Goal: Check status: Check status

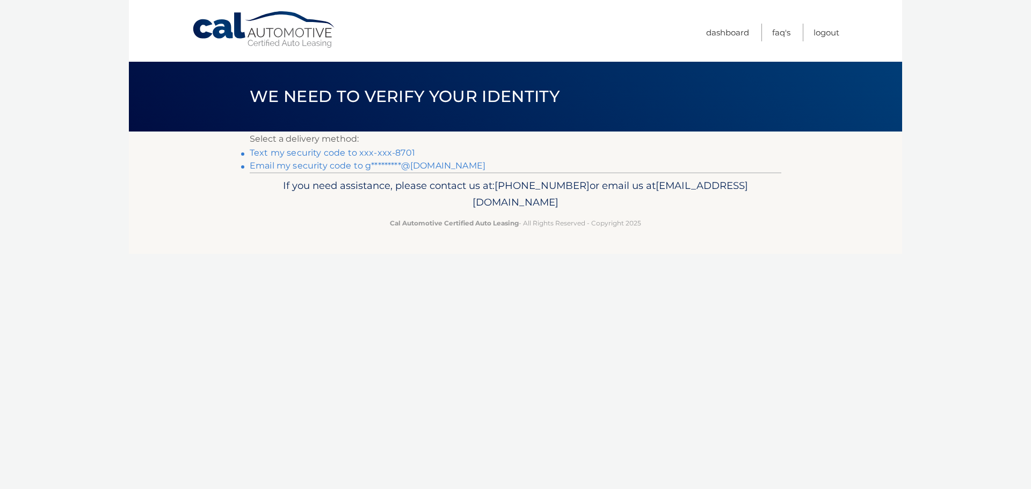
click at [349, 154] on link "Text my security code to xxx-xxx-8701" at bounding box center [332, 153] width 165 height 10
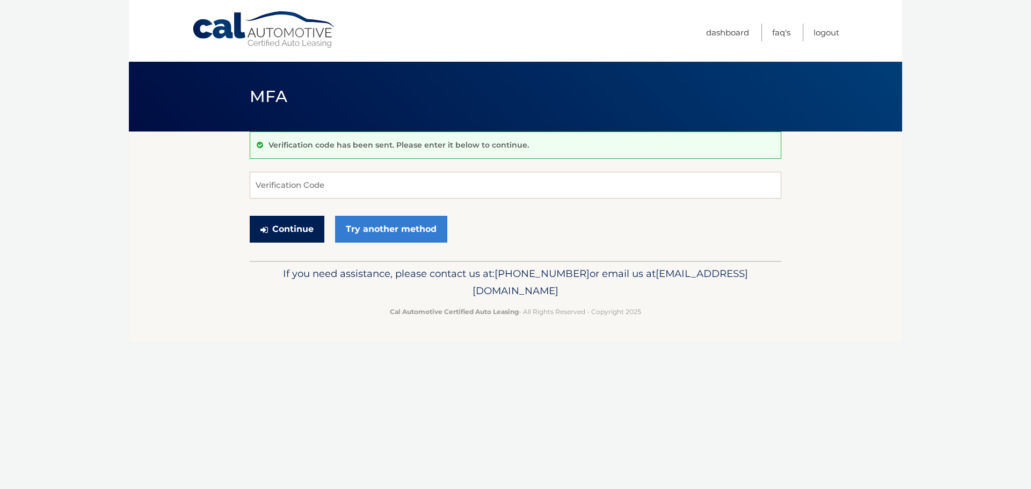
drag, startPoint x: 310, startPoint y: 229, endPoint x: 310, endPoint y: 179, distance: 50.0
click at [310, 179] on form "Verification Code Continue Try another method" at bounding box center [516, 210] width 532 height 76
click at [310, 179] on input "Verification Code" at bounding box center [516, 185] width 532 height 27
type input "484615"
click at [299, 228] on button "Continue" at bounding box center [287, 229] width 75 height 27
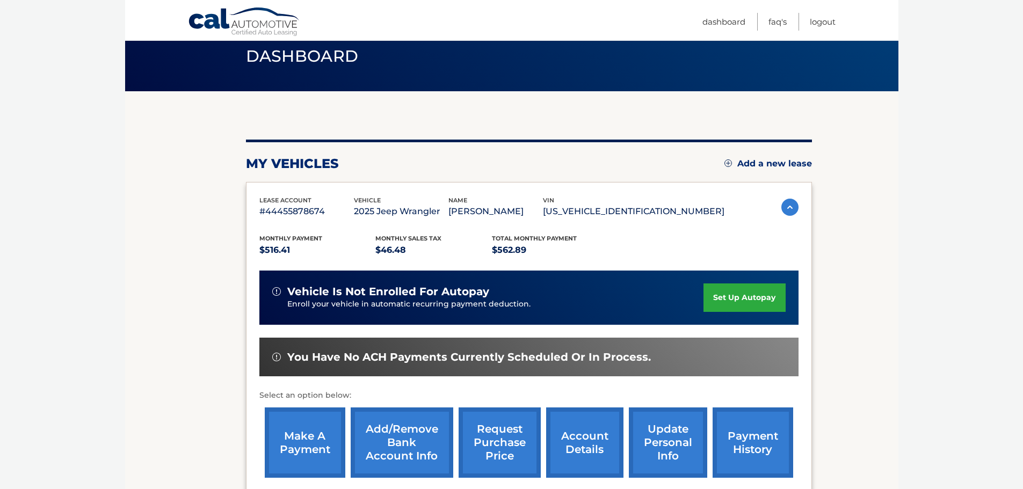
scroll to position [161, 0]
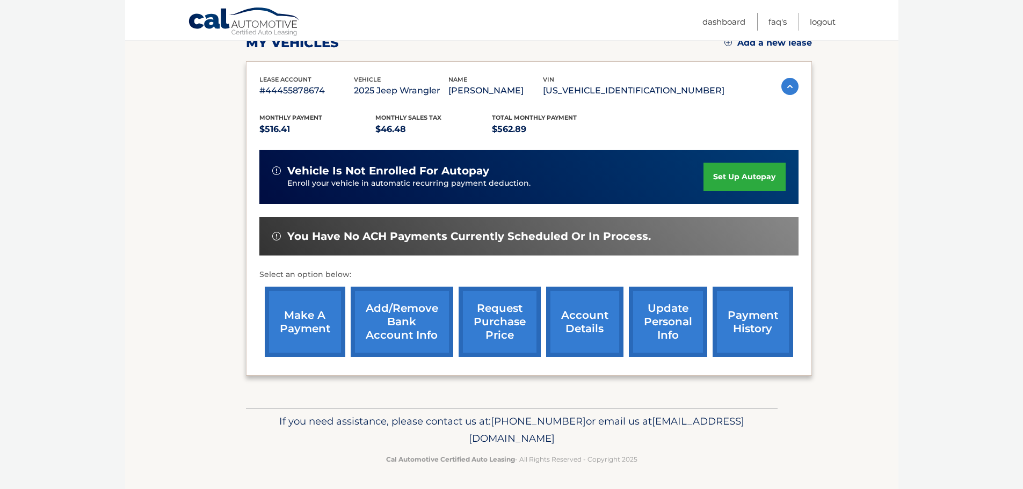
click at [595, 334] on link "account details" at bounding box center [584, 322] width 77 height 70
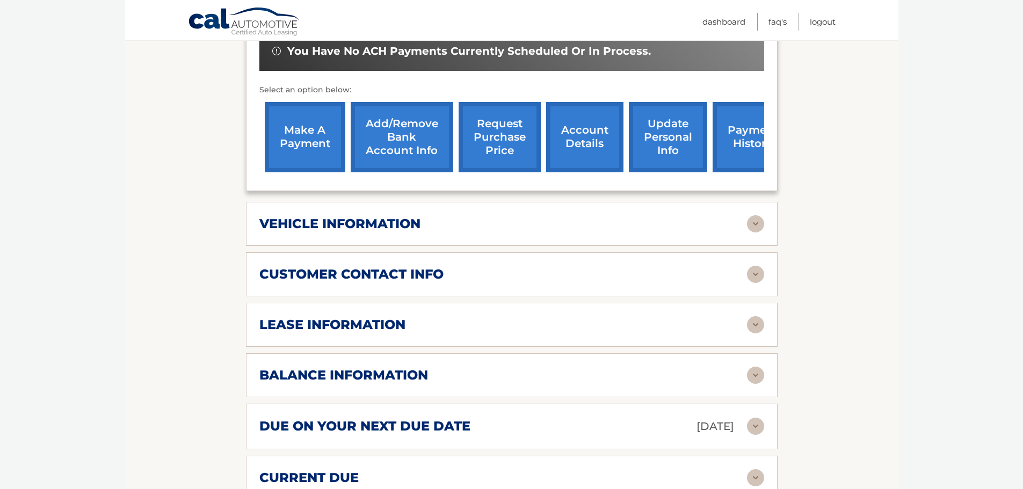
scroll to position [376, 0]
click at [456, 367] on div "balance information" at bounding box center [503, 375] width 488 height 16
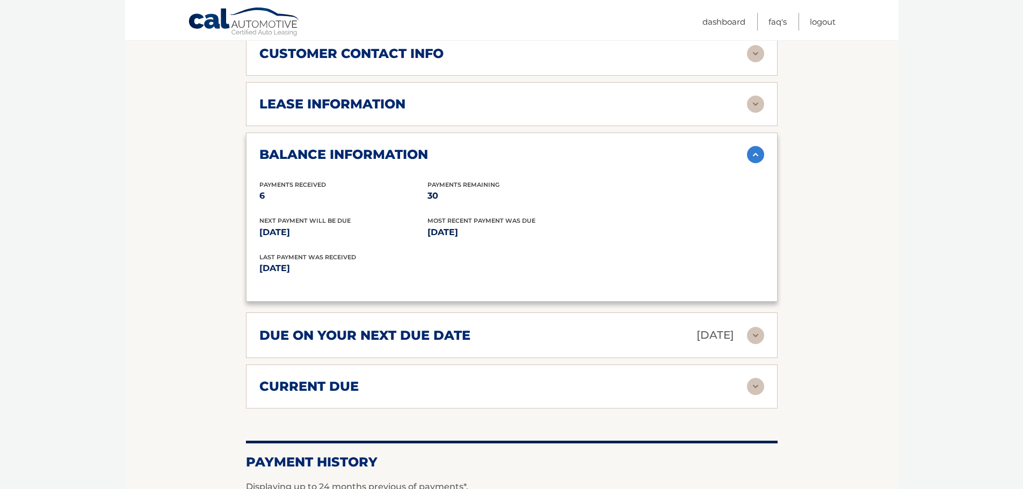
scroll to position [645, 0]
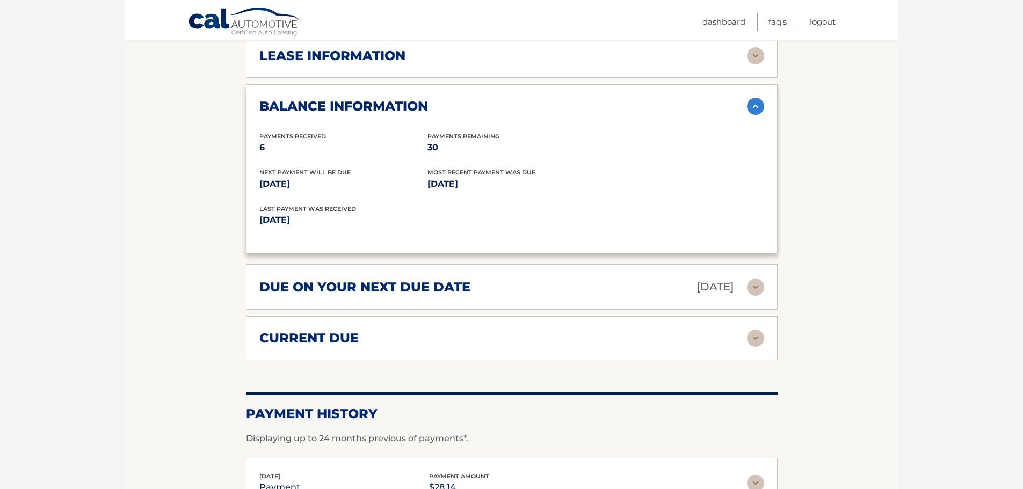
click at [387, 279] on h2 "due on your next due date" at bounding box center [364, 287] width 211 height 16
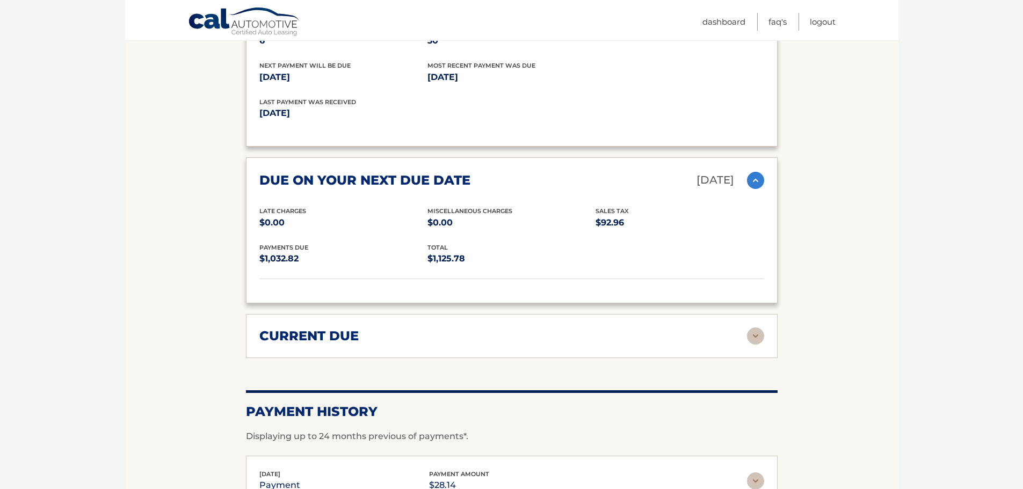
scroll to position [752, 0]
click at [508, 328] on div "current due" at bounding box center [503, 336] width 488 height 16
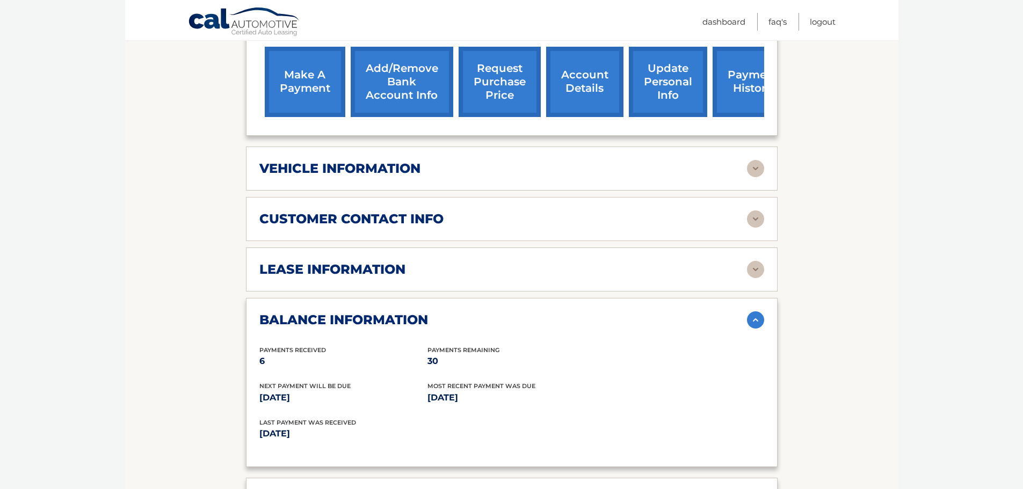
scroll to position [430, 0]
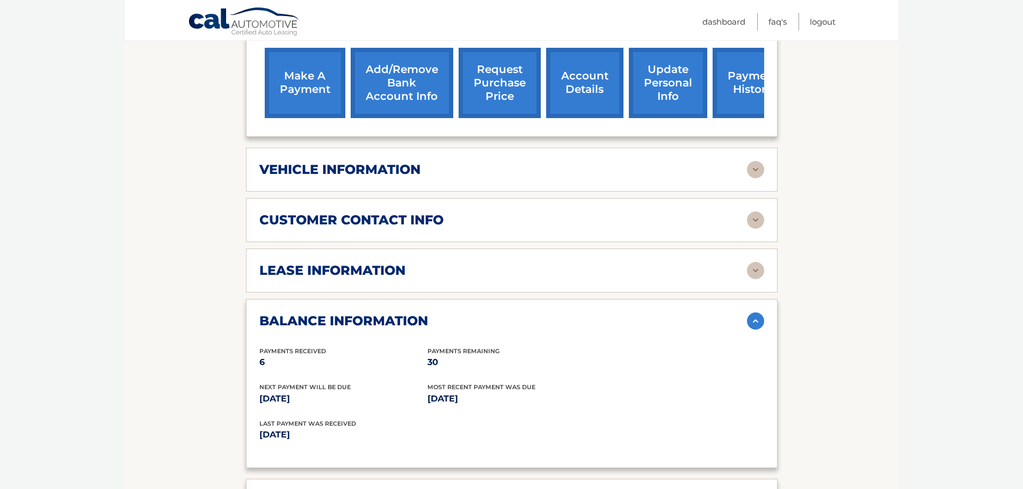
click at [743, 81] on link "payment history" at bounding box center [753, 83] width 81 height 70
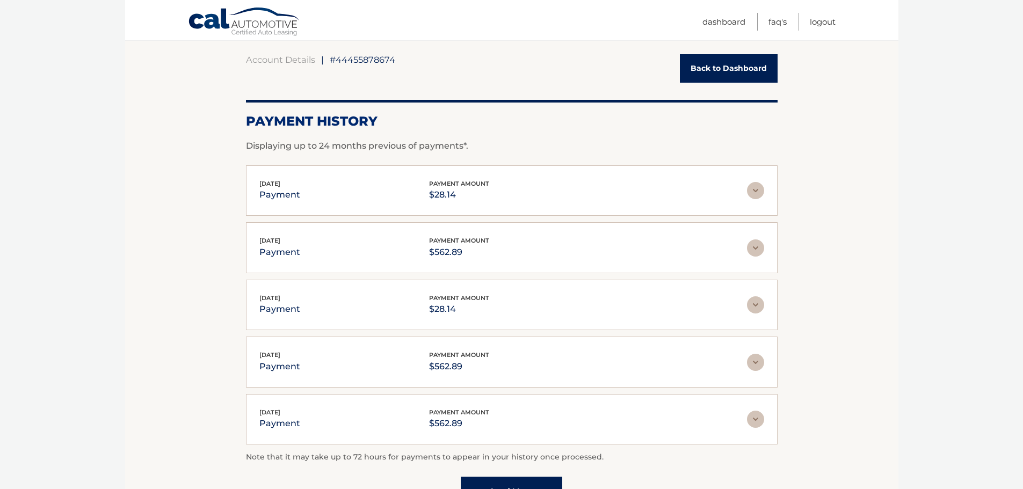
scroll to position [107, 0]
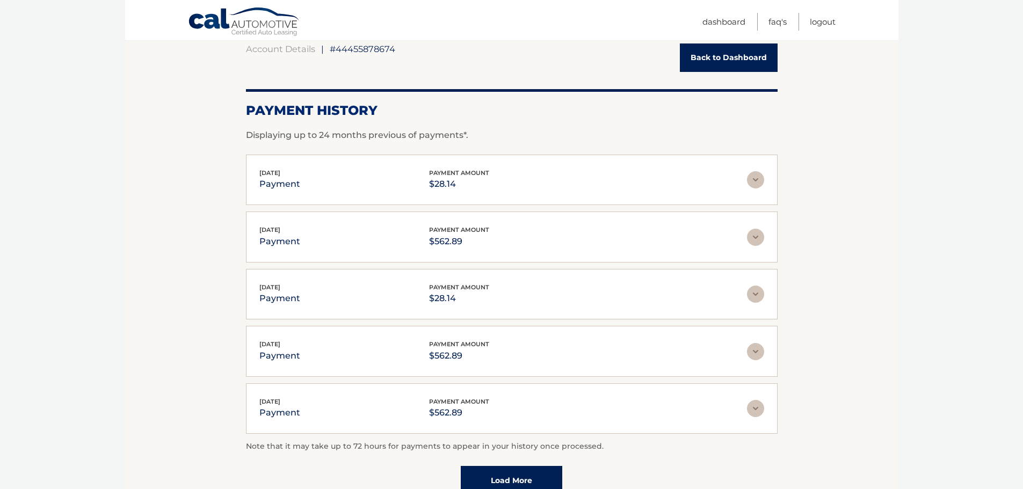
click at [749, 242] on img at bounding box center [755, 237] width 17 height 17
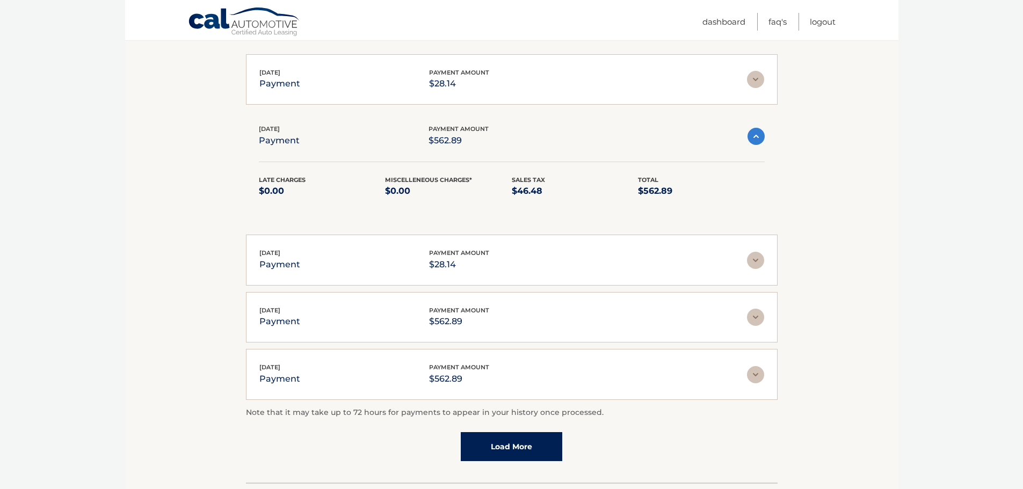
scroll to position [215, 0]
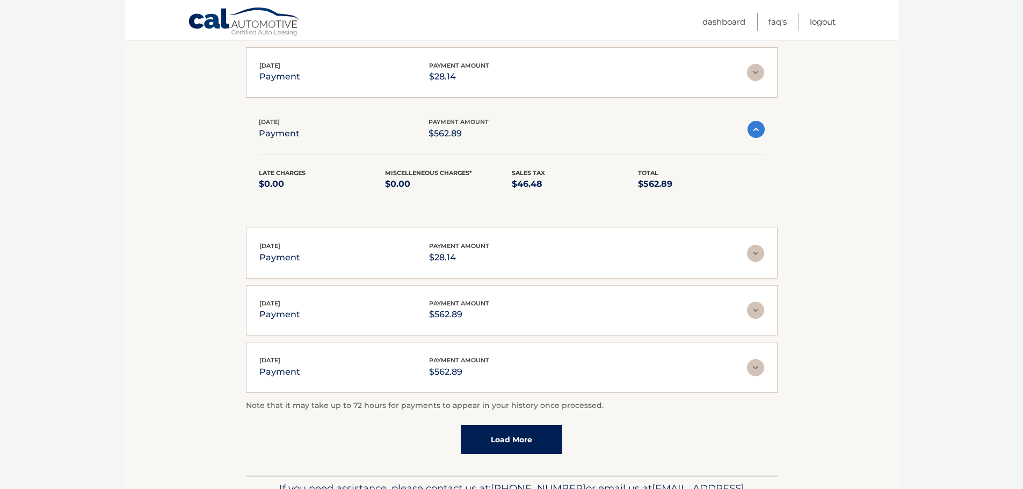
click at [761, 248] on img at bounding box center [755, 253] width 17 height 17
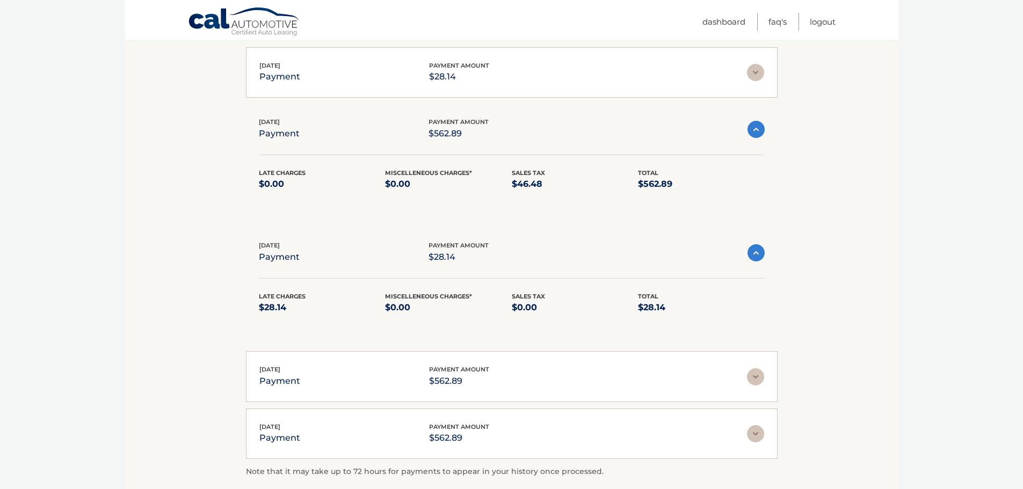
click at [755, 261] on img at bounding box center [756, 252] width 17 height 17
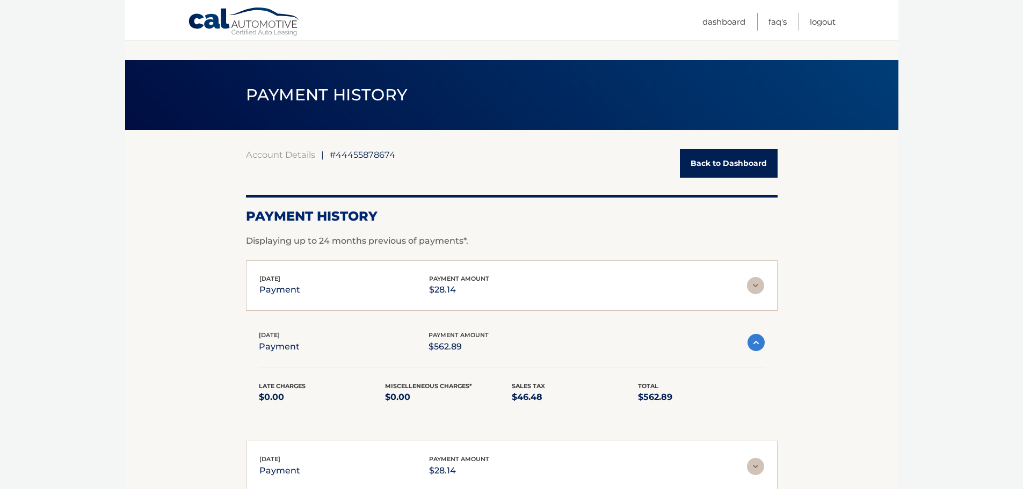
scroll to position [0, 0]
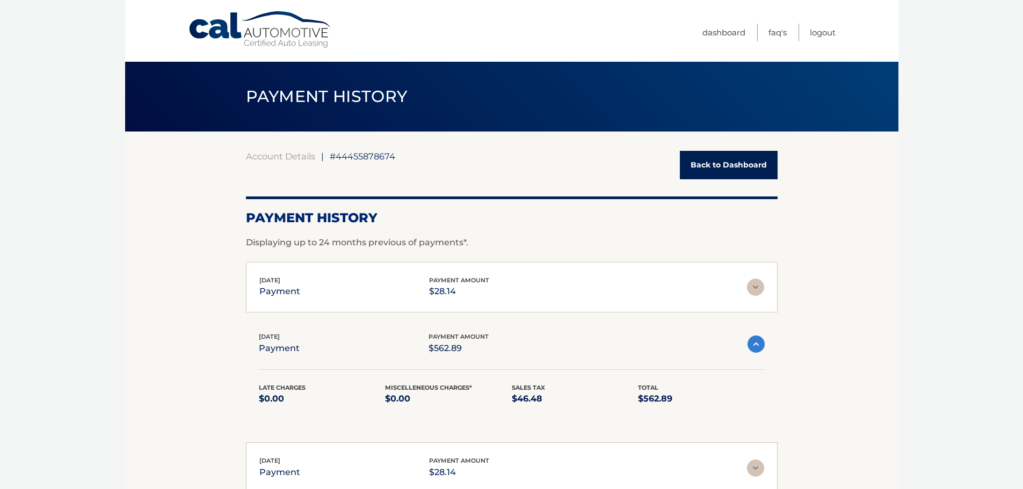
click at [708, 164] on link "Back to Dashboard" at bounding box center [729, 165] width 98 height 28
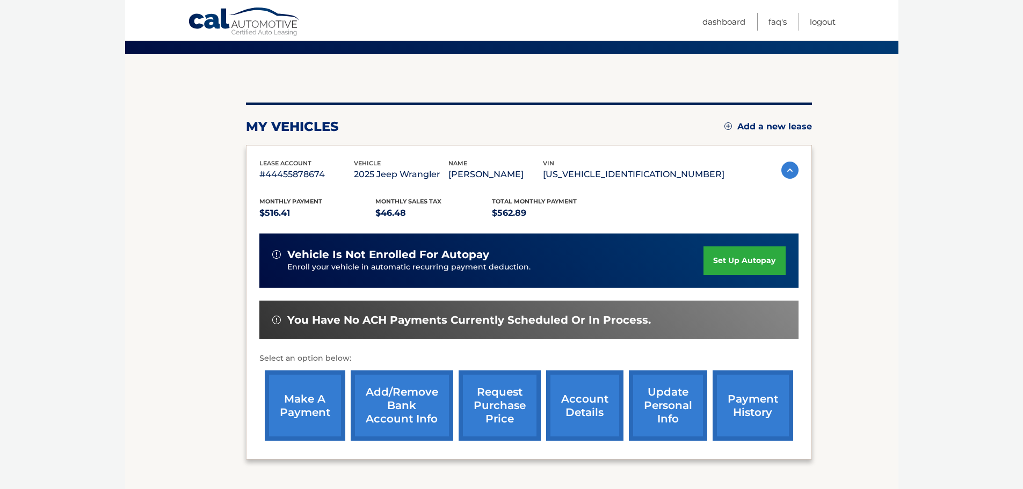
scroll to position [107, 0]
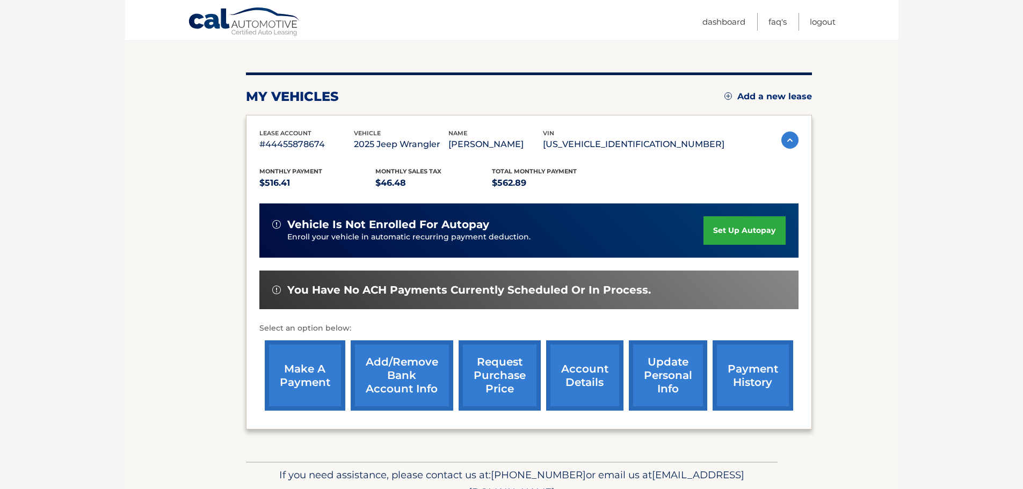
click at [311, 381] on link "make a payment" at bounding box center [305, 376] width 81 height 70
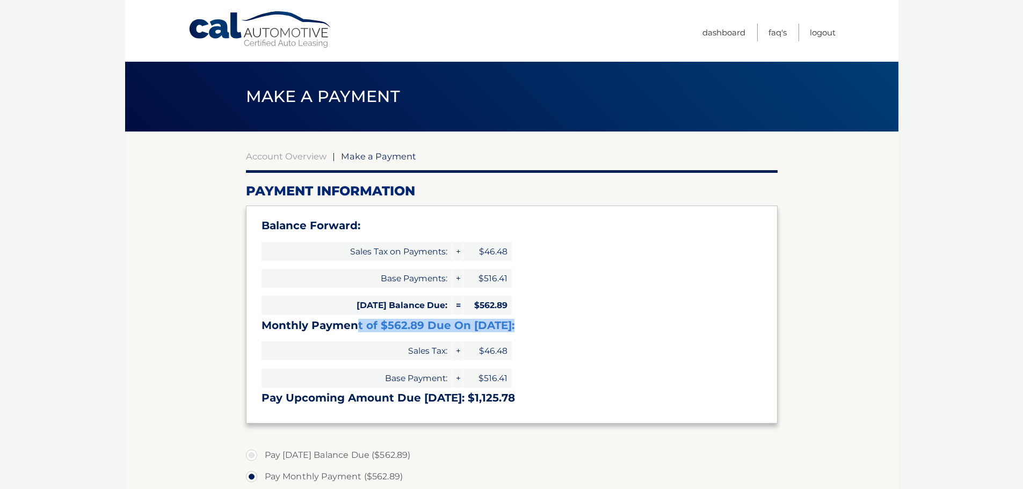
drag, startPoint x: 356, startPoint y: 324, endPoint x: 538, endPoint y: 329, distance: 182.7
click at [538, 329] on h3 "Monthly Payment of $562.89 Due On [DATE]:" at bounding box center [512, 325] width 501 height 13
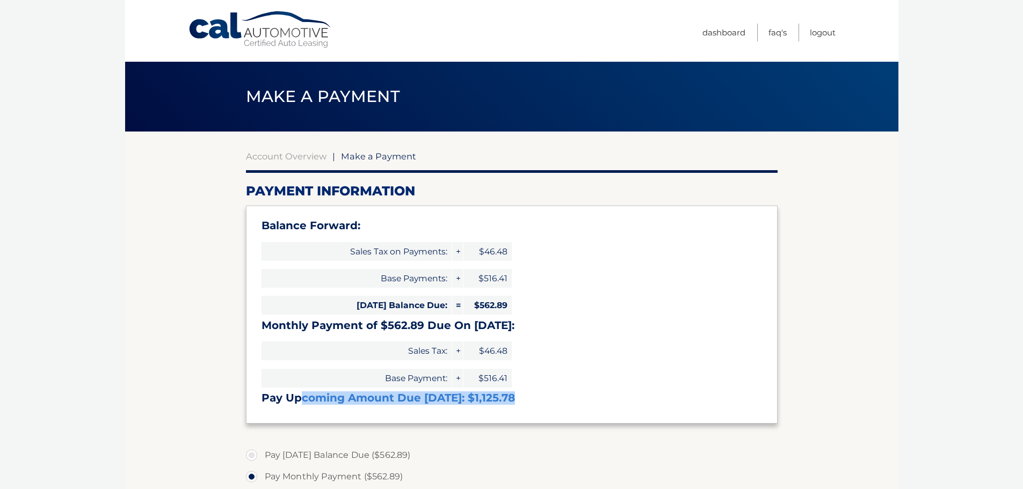
drag, startPoint x: 300, startPoint y: 403, endPoint x: 540, endPoint y: 406, distance: 240.1
click at [540, 406] on div "Balance Forward: Sales Tax on Payments: + $46.48 Base Payments: + $516.41 [DATE…" at bounding box center [512, 315] width 532 height 218
click at [548, 288] on div "Balance Forward: Sales Tax on Payments: + $46.48 Base Payments: + $516.41 [DATE…" at bounding box center [512, 315] width 532 height 218
drag, startPoint x: 514, startPoint y: 305, endPoint x: 436, endPoint y: 297, distance: 78.3
click at [436, 297] on div "Balance Forward: Sales Tax on Payments: + $46.48 Base Payments: + $516.41 [DATE…" at bounding box center [512, 315] width 532 height 218
